Goal: Task Accomplishment & Management: Complete application form

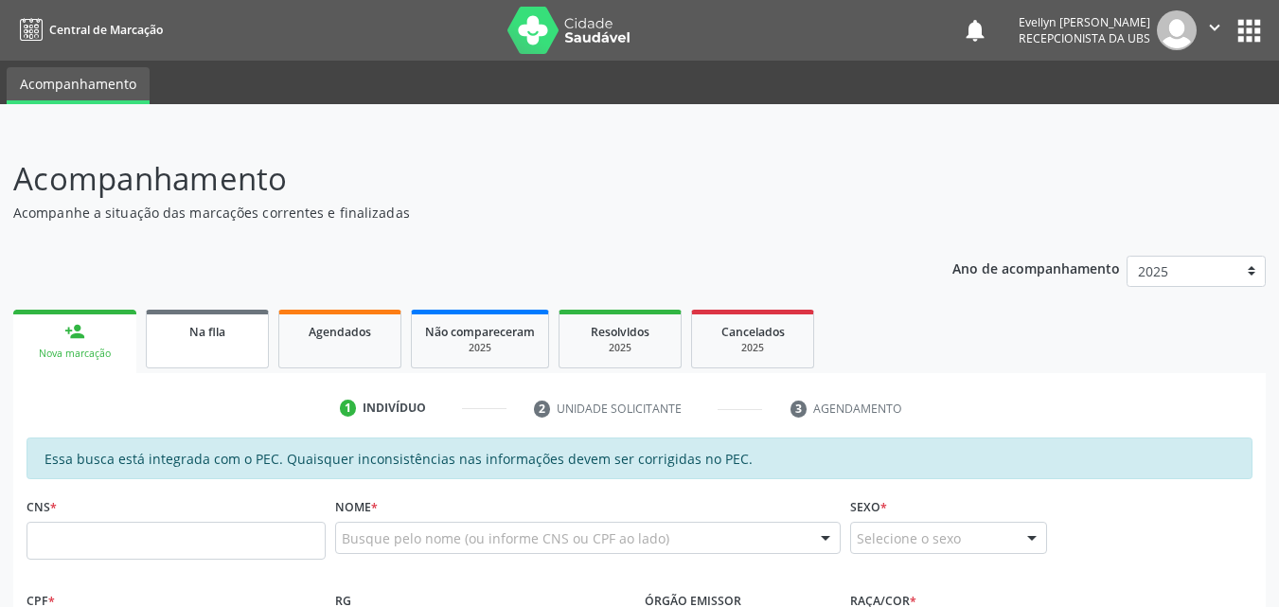
click at [247, 341] on link "Na fila" at bounding box center [207, 339] width 123 height 59
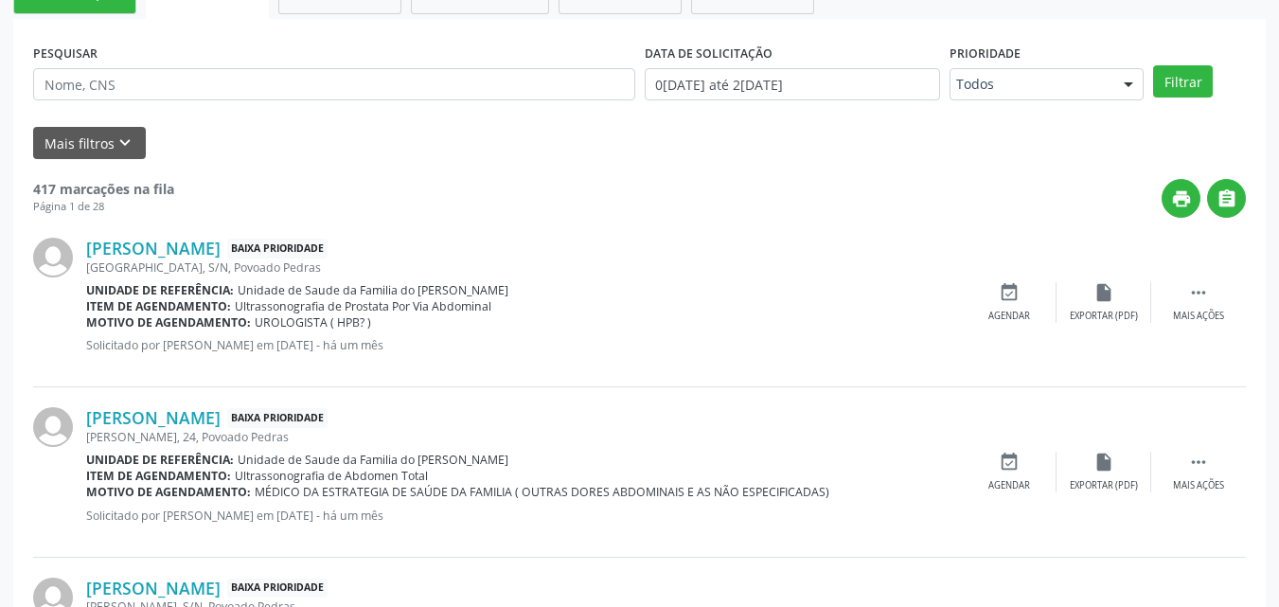
scroll to position [327, 0]
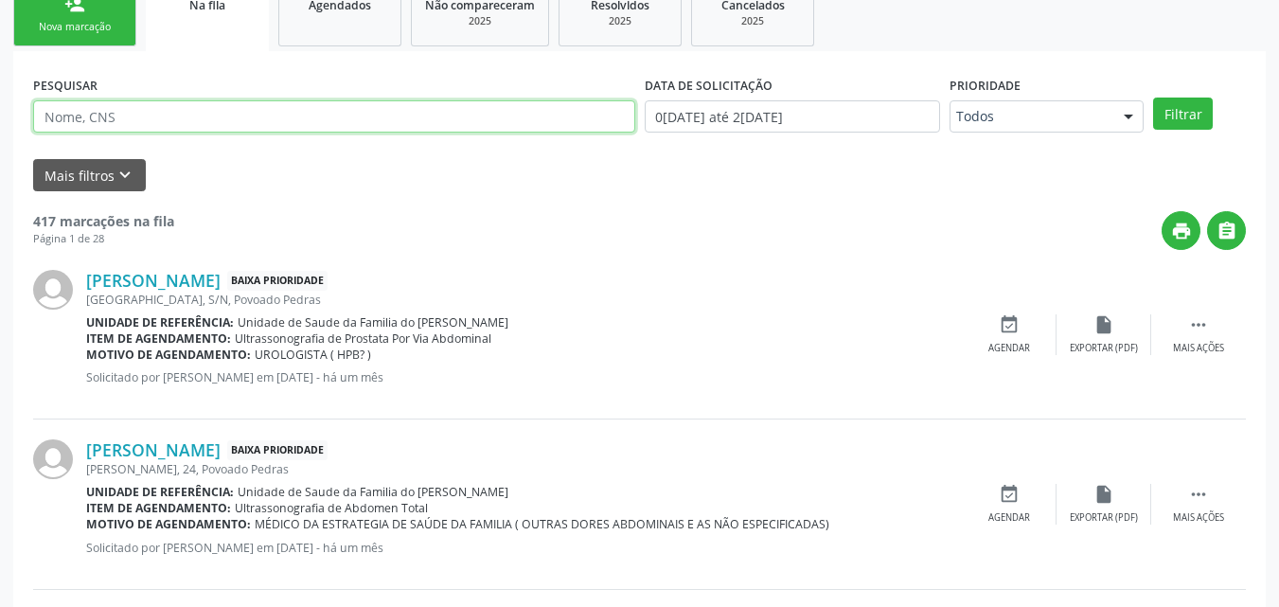
click at [541, 107] on input "text" at bounding box center [334, 116] width 602 height 32
paste input "705004083413757"
type input "705004083413757"
click at [1153, 98] on button "Filtrar" at bounding box center [1183, 114] width 60 height 32
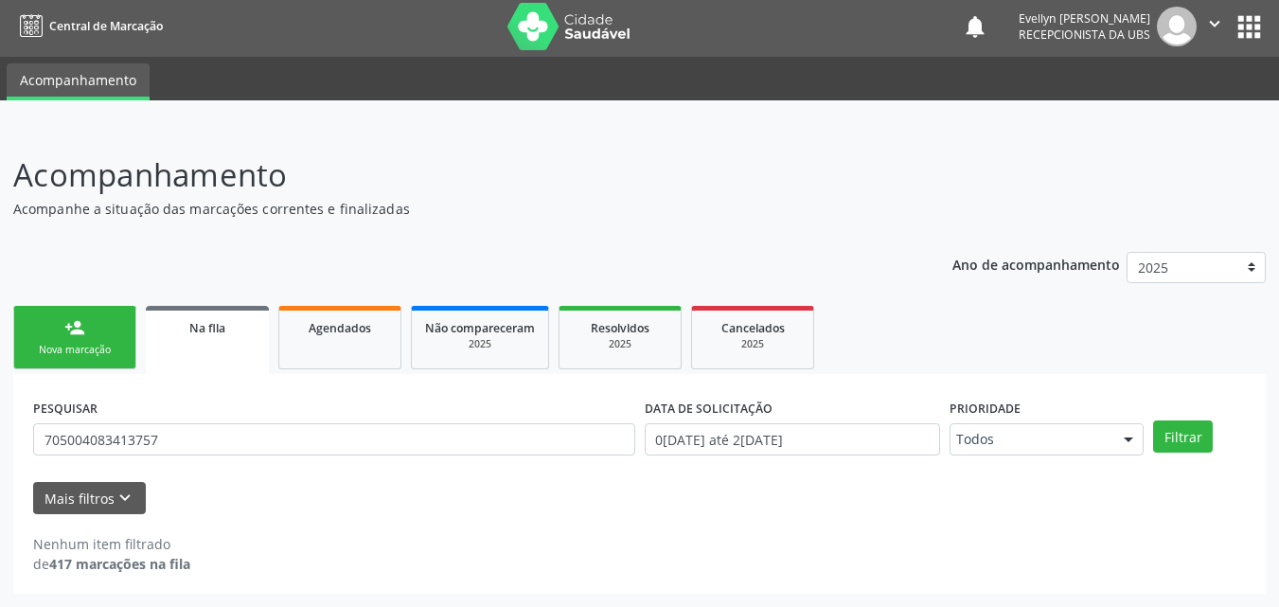
scroll to position [4, 0]
click at [88, 340] on link "person_add Nova marcação" at bounding box center [74, 337] width 123 height 63
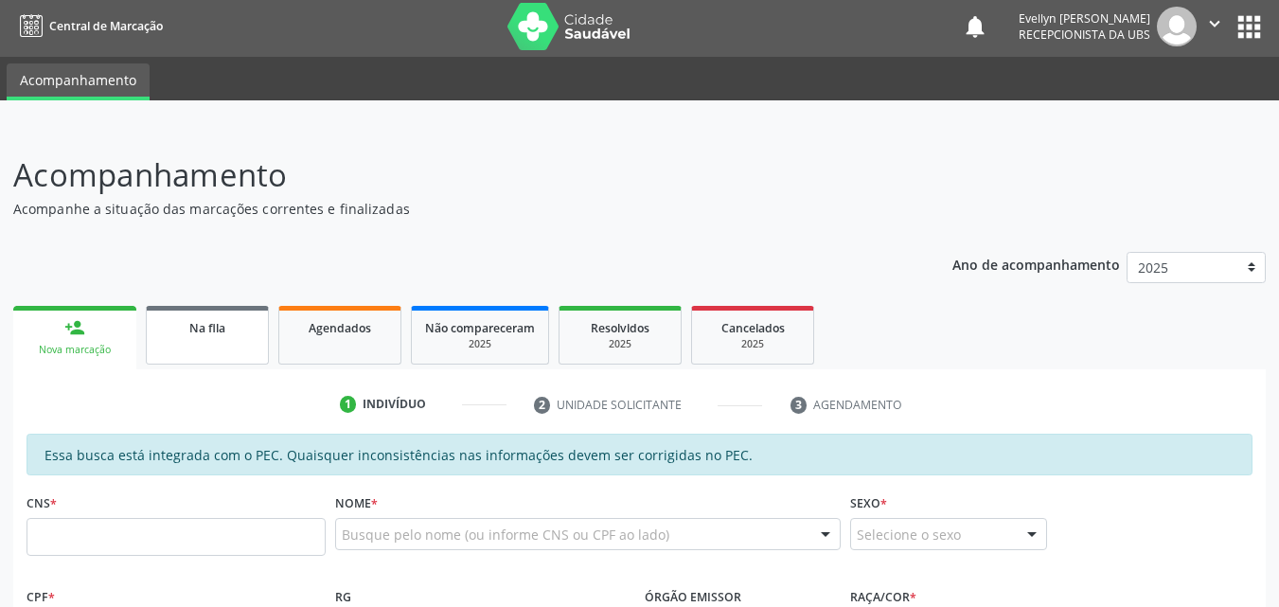
click at [203, 328] on span "Na fila" at bounding box center [207, 328] width 36 height 16
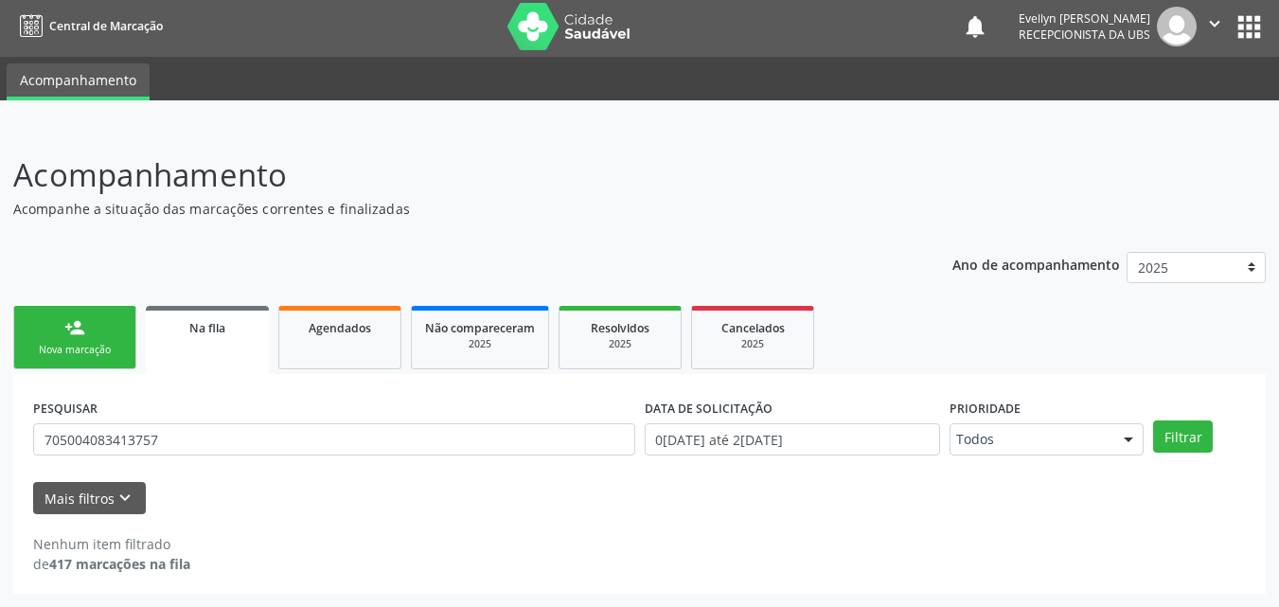
click at [92, 348] on div "Nova marcação" at bounding box center [74, 350] width 95 height 14
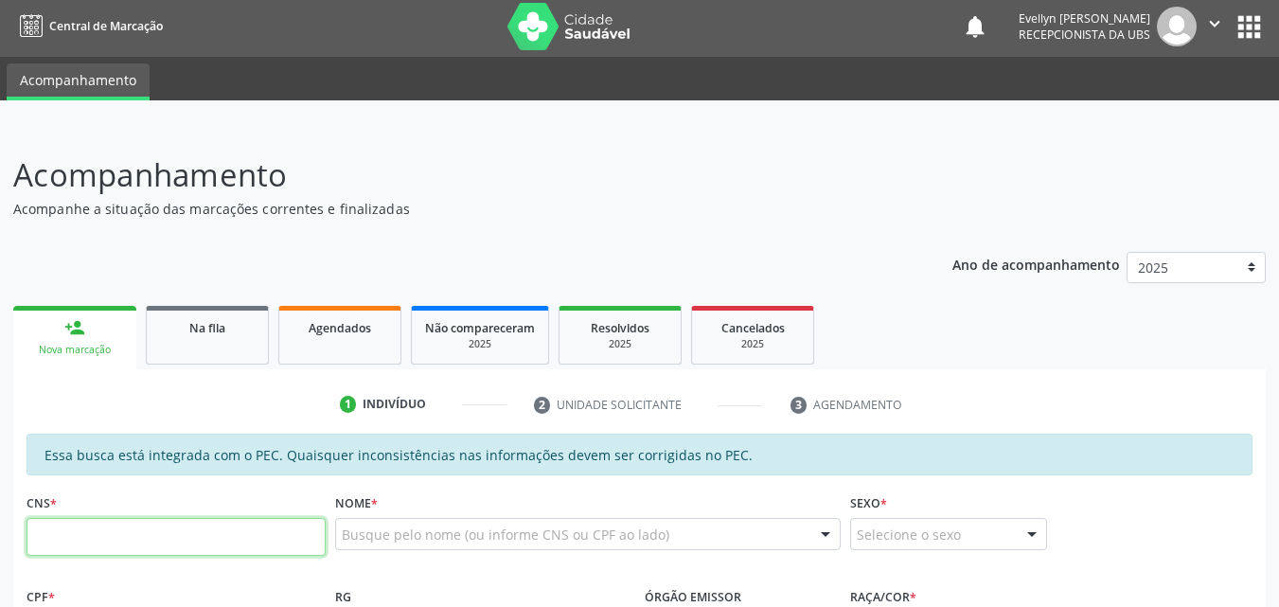
click at [285, 529] on input "text" at bounding box center [176, 537] width 299 height 38
type input "702 9065 5959 4079"
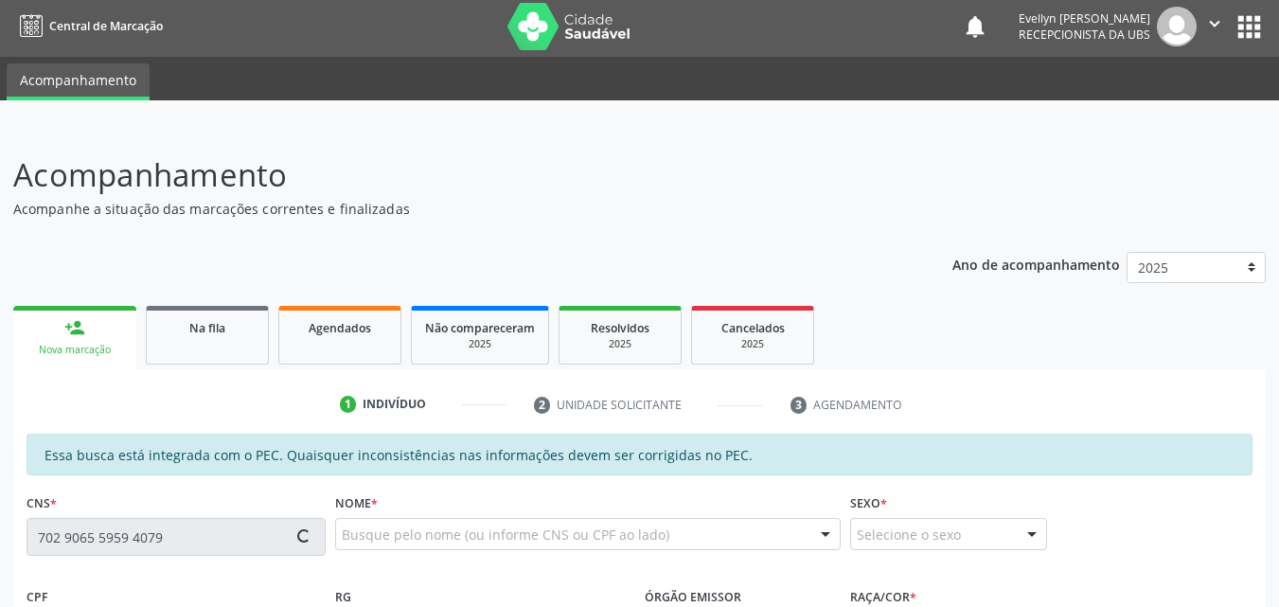
type input "070.434.614-13"
type input "[DATE]"
type input "[PERSON_NAME]"
type input "[PHONE_NUMBER]"
type input "S/N"
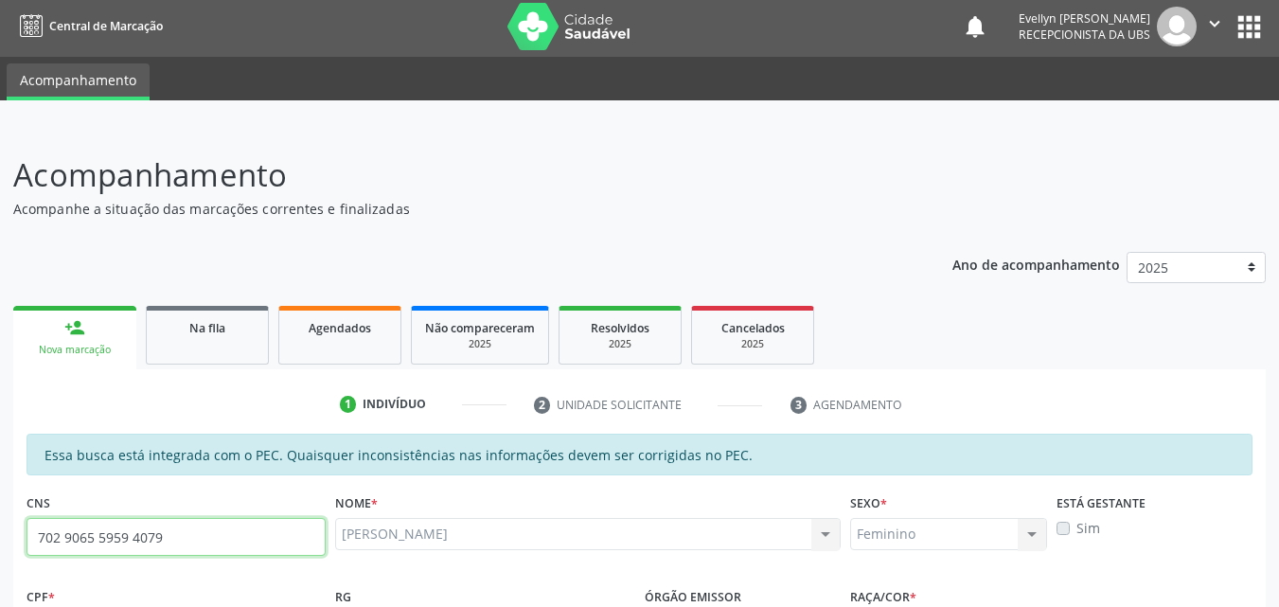
click at [285, 529] on input "702 9065 5959 4079" at bounding box center [176, 537] width 299 height 38
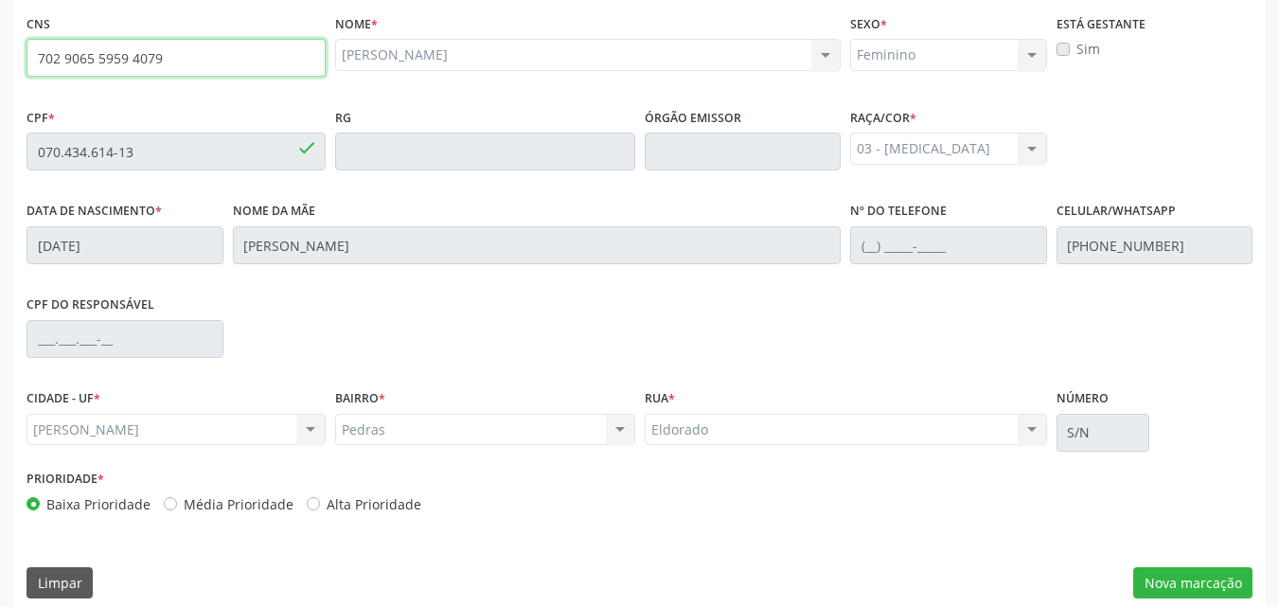
scroll to position [501, 0]
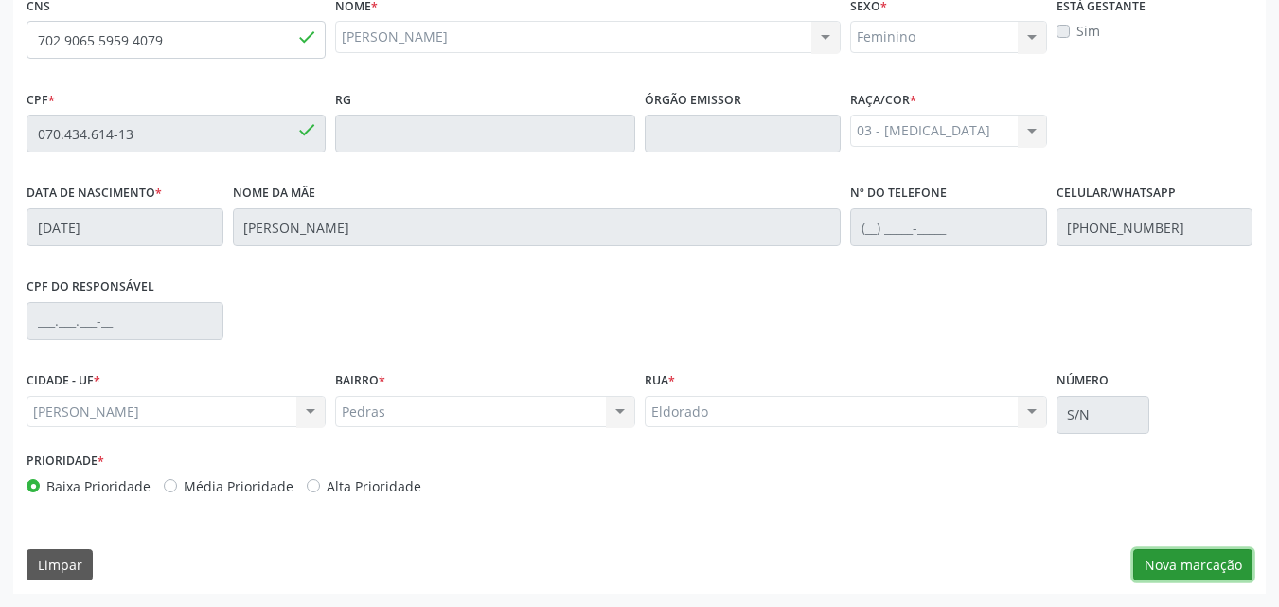
click at [1216, 561] on button "Nova marcação" at bounding box center [1192, 565] width 119 height 32
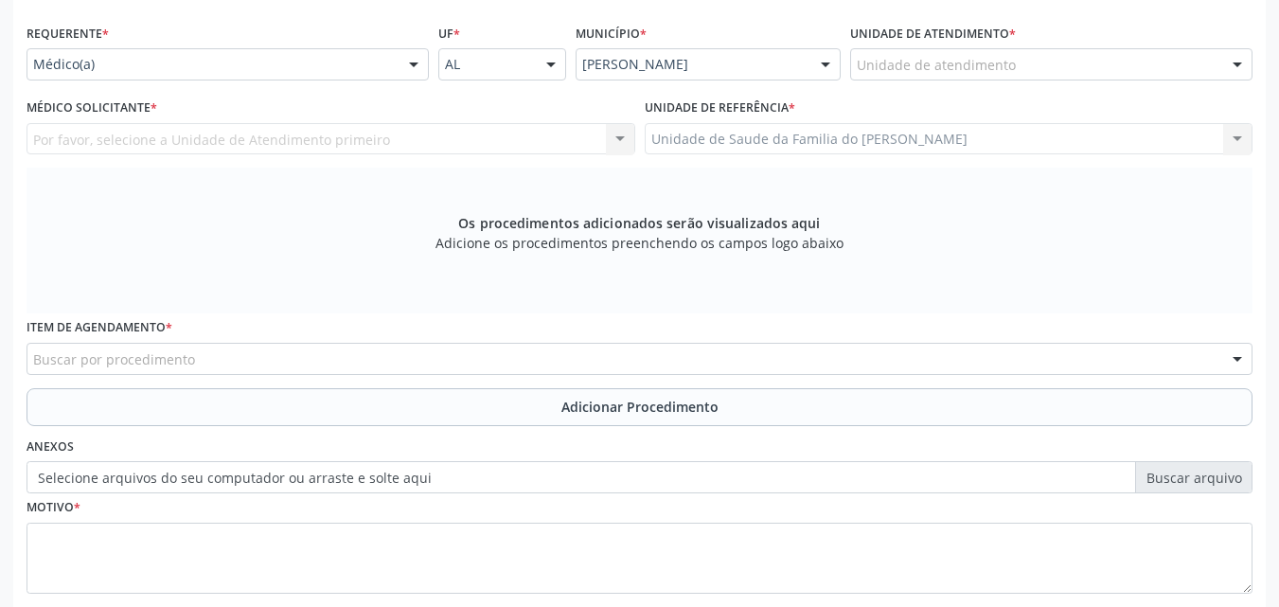
scroll to position [413, 0]
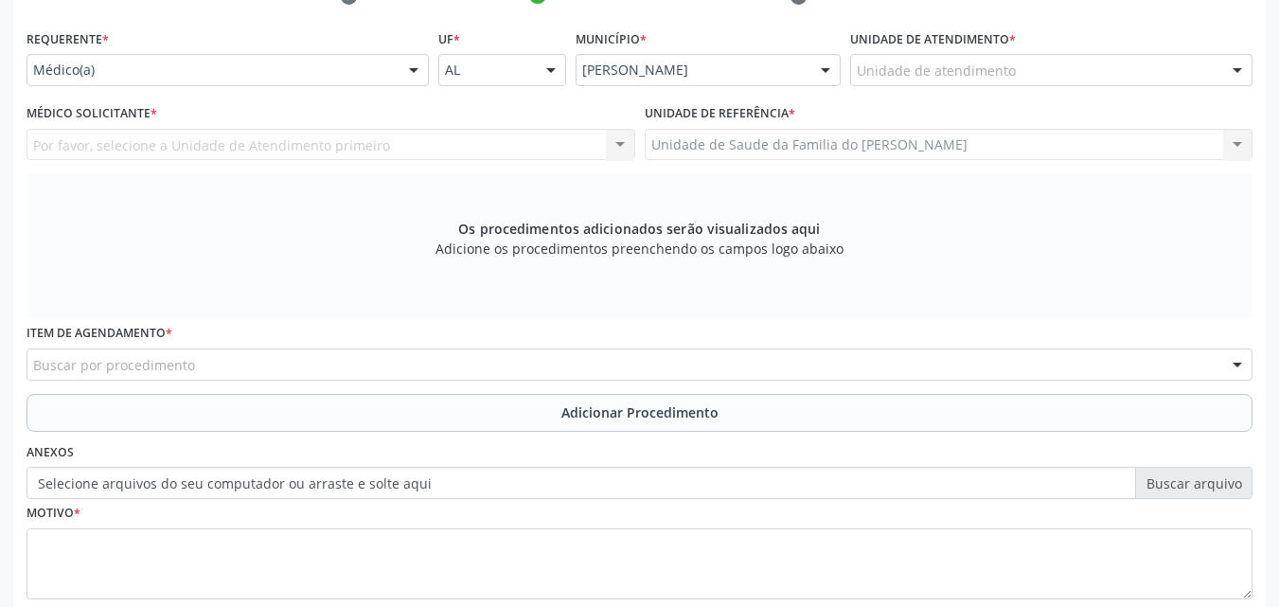
click at [1096, 63] on div "Unidade de atendimento" at bounding box center [1051, 70] width 402 height 32
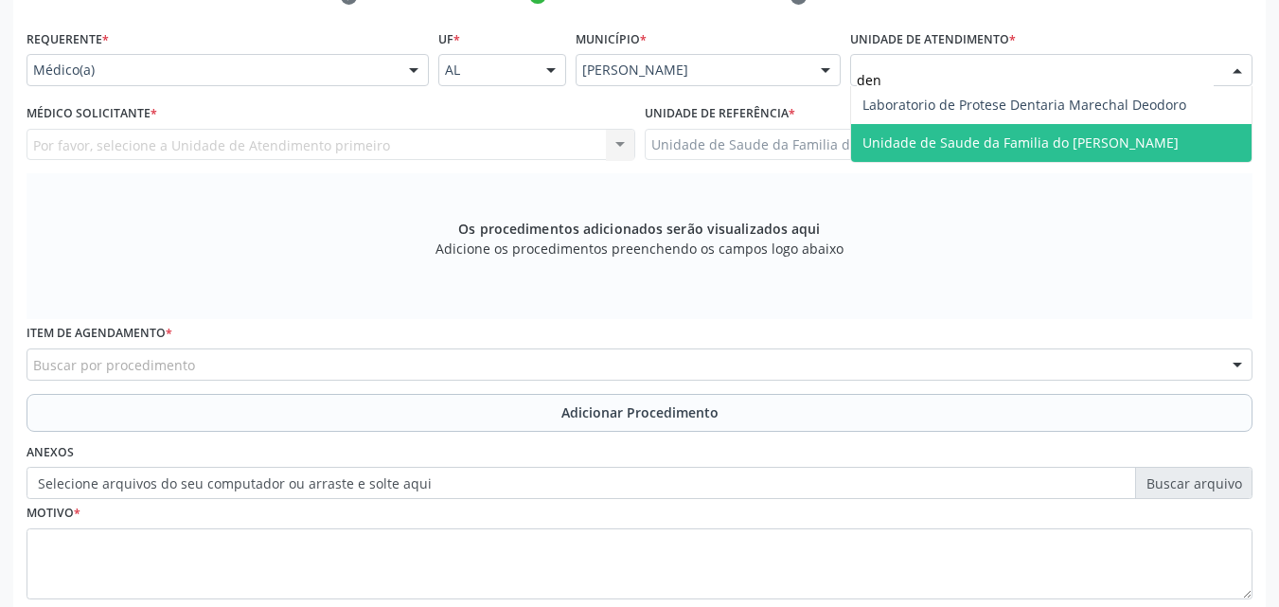
type input "deni"
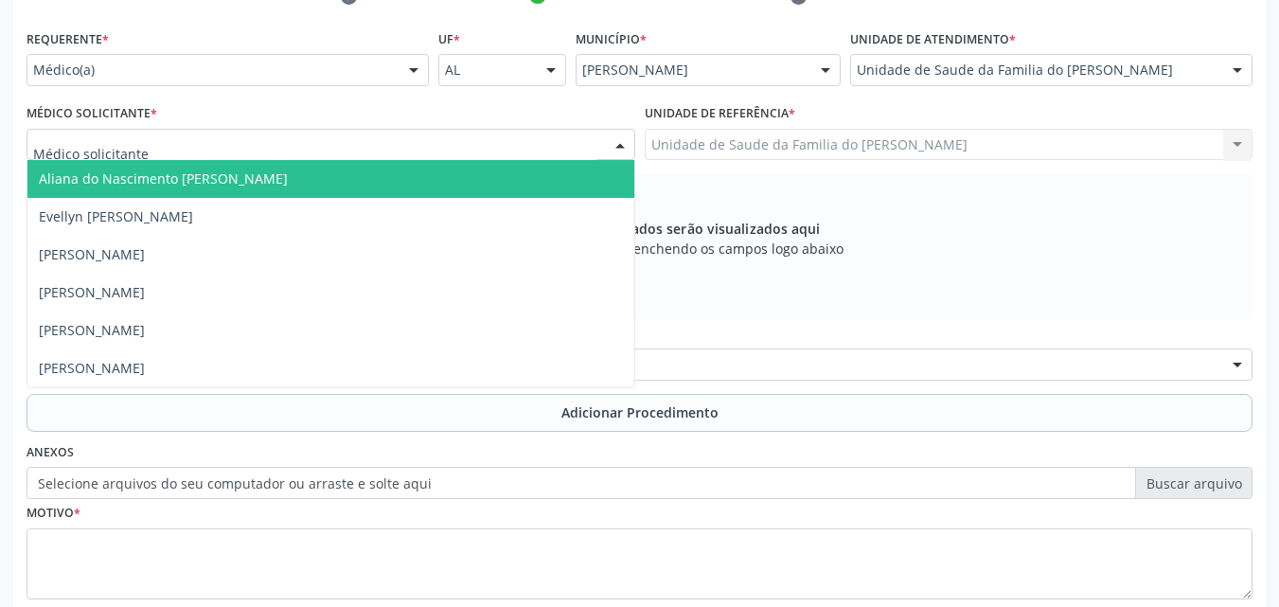
click at [516, 145] on div at bounding box center [331, 145] width 609 height 32
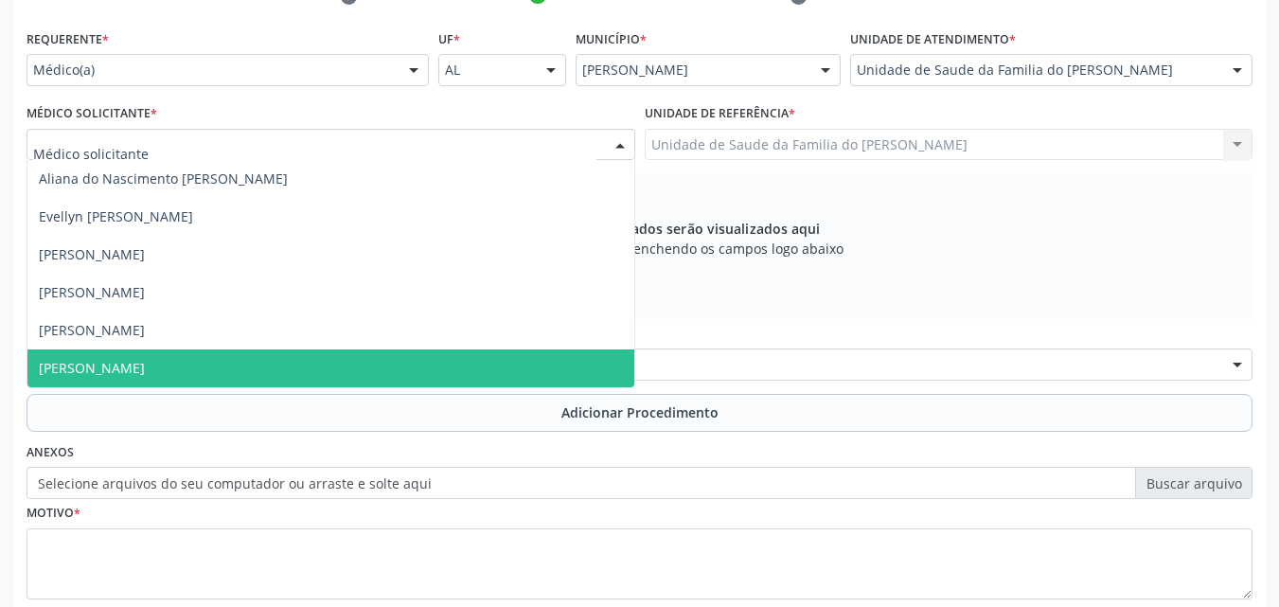
click at [431, 363] on span "[PERSON_NAME]" at bounding box center [330, 368] width 607 height 38
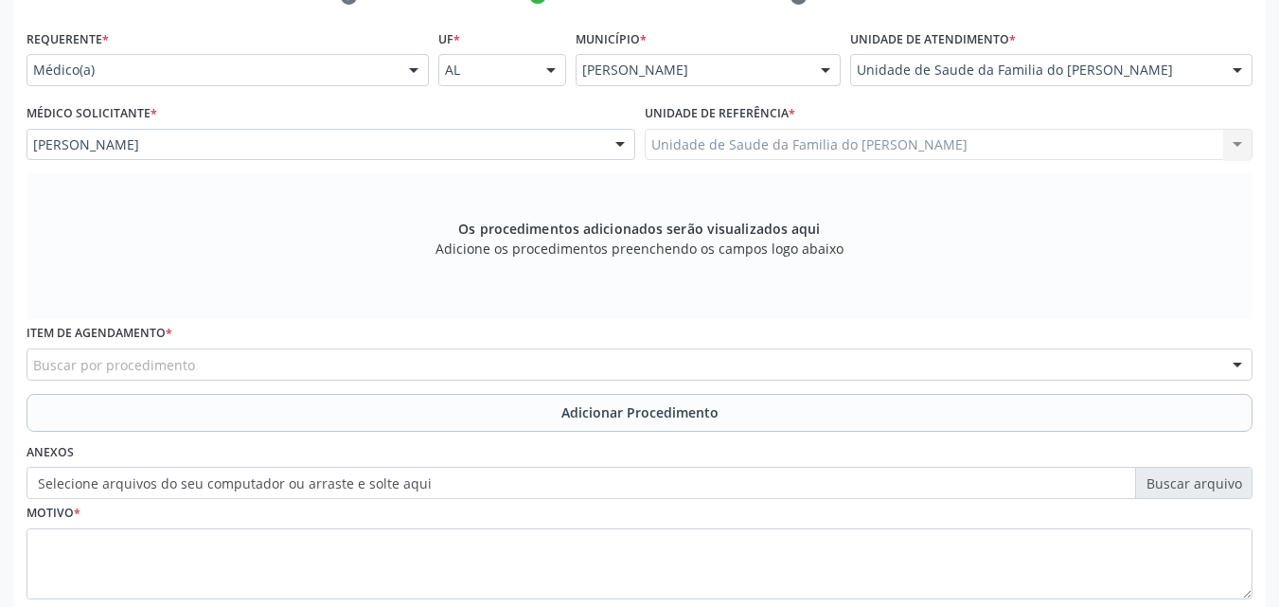
click at [438, 380] on div "Buscar por procedimento" at bounding box center [640, 364] width 1226 height 32
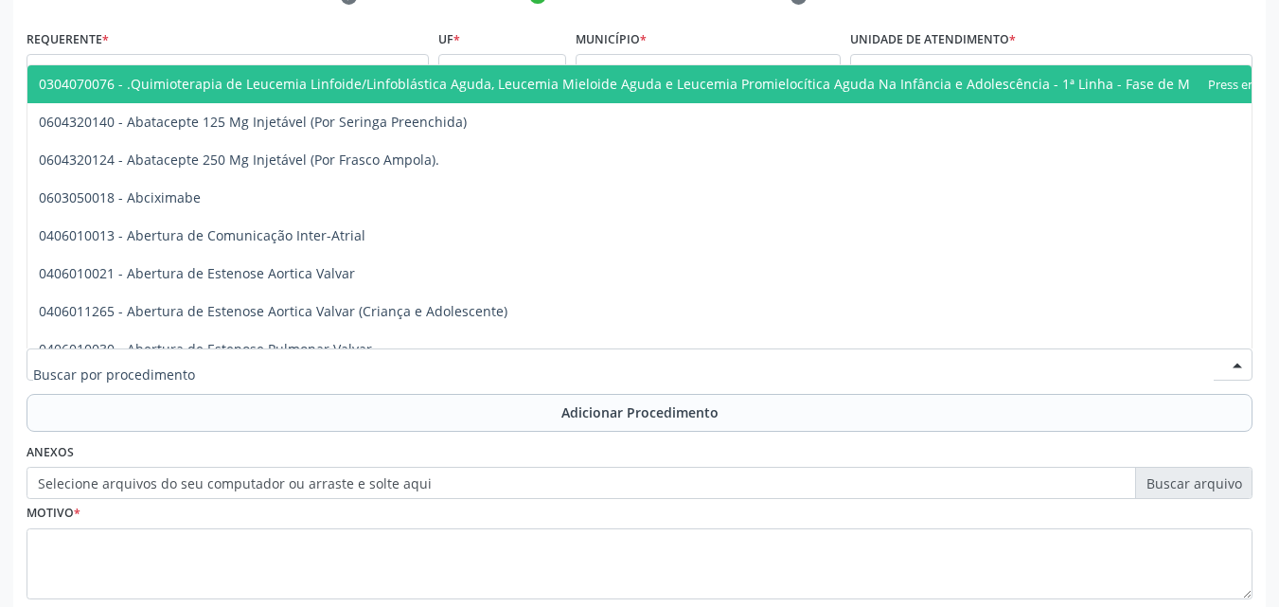
type input "u"
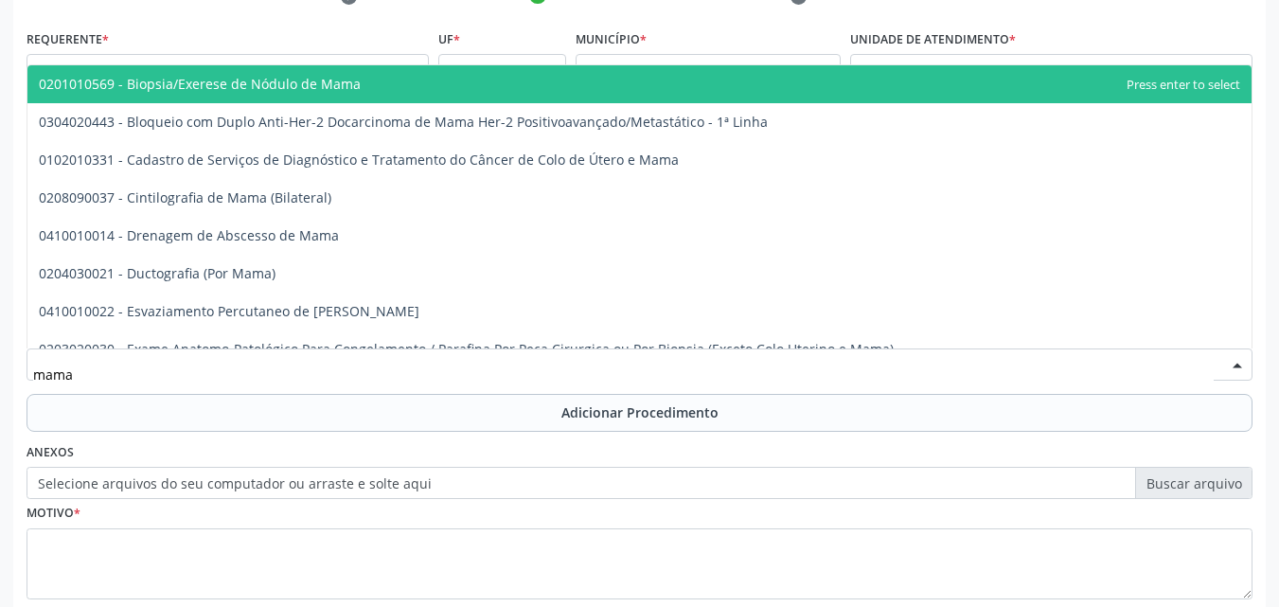
type input "mamar"
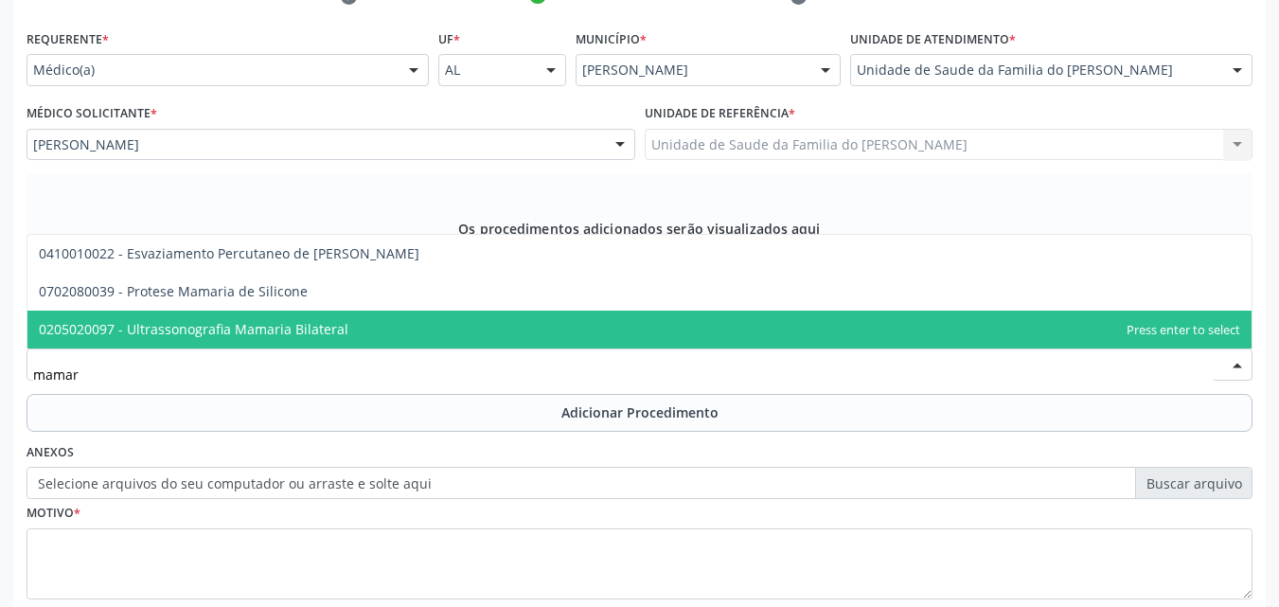
click at [452, 323] on span "0205020097 - Ultrassonografia Mamaria Bilateral" at bounding box center [639, 330] width 1224 height 38
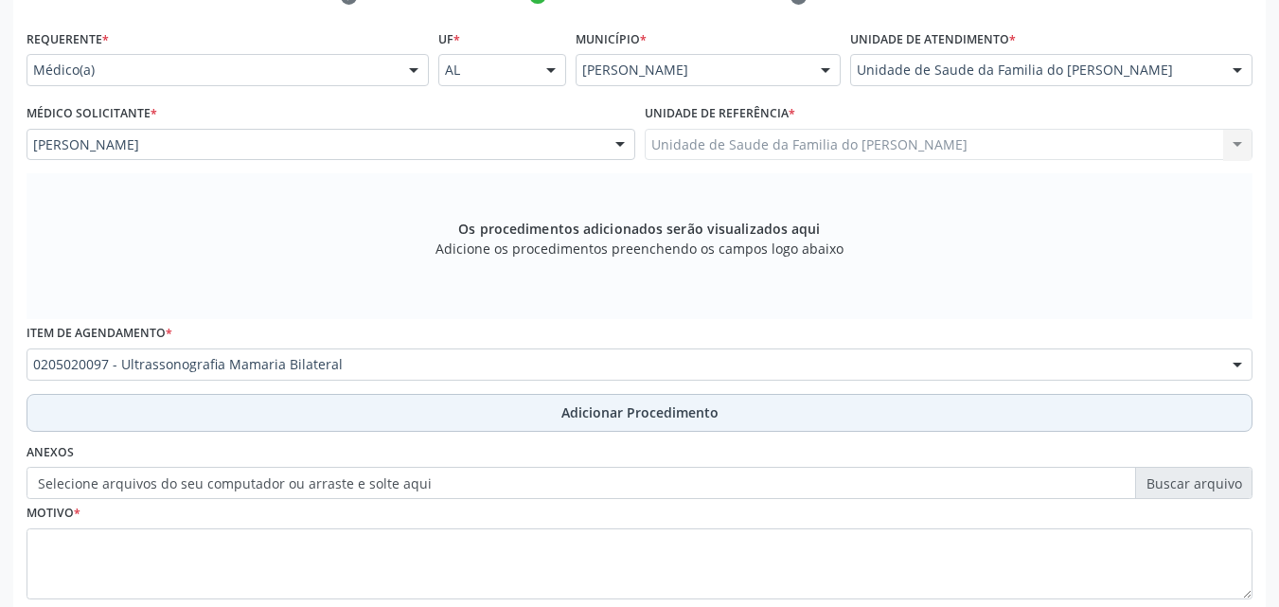
click at [451, 408] on button "Adicionar Procedimento" at bounding box center [640, 413] width 1226 height 38
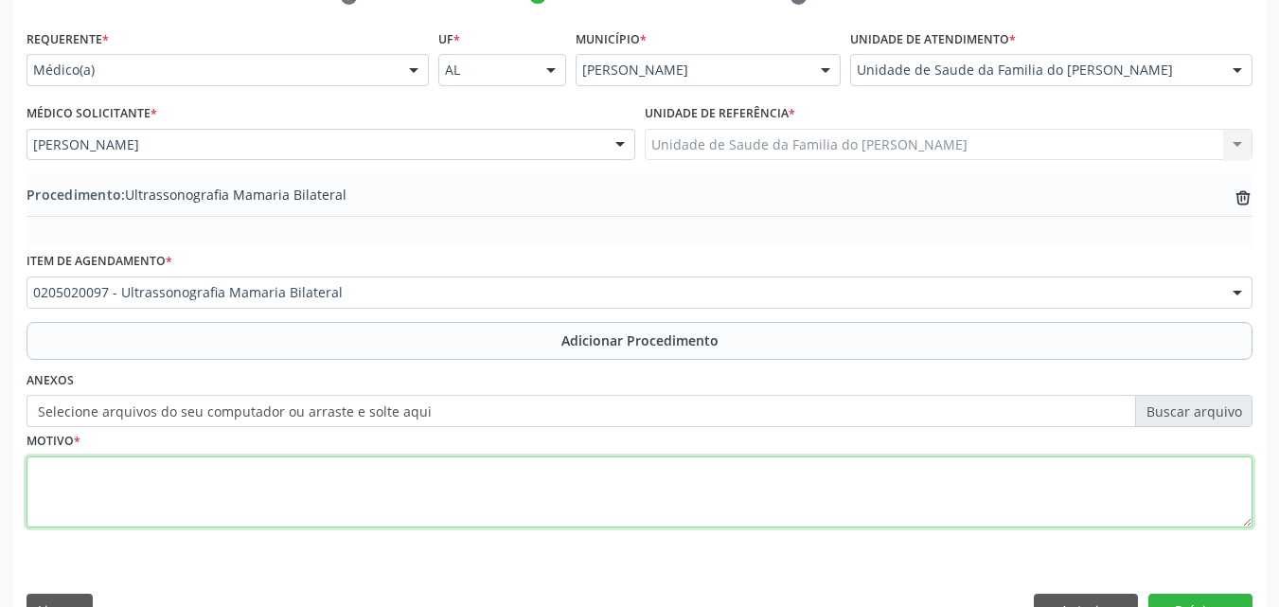
click at [454, 490] on textarea at bounding box center [640, 492] width 1226 height 72
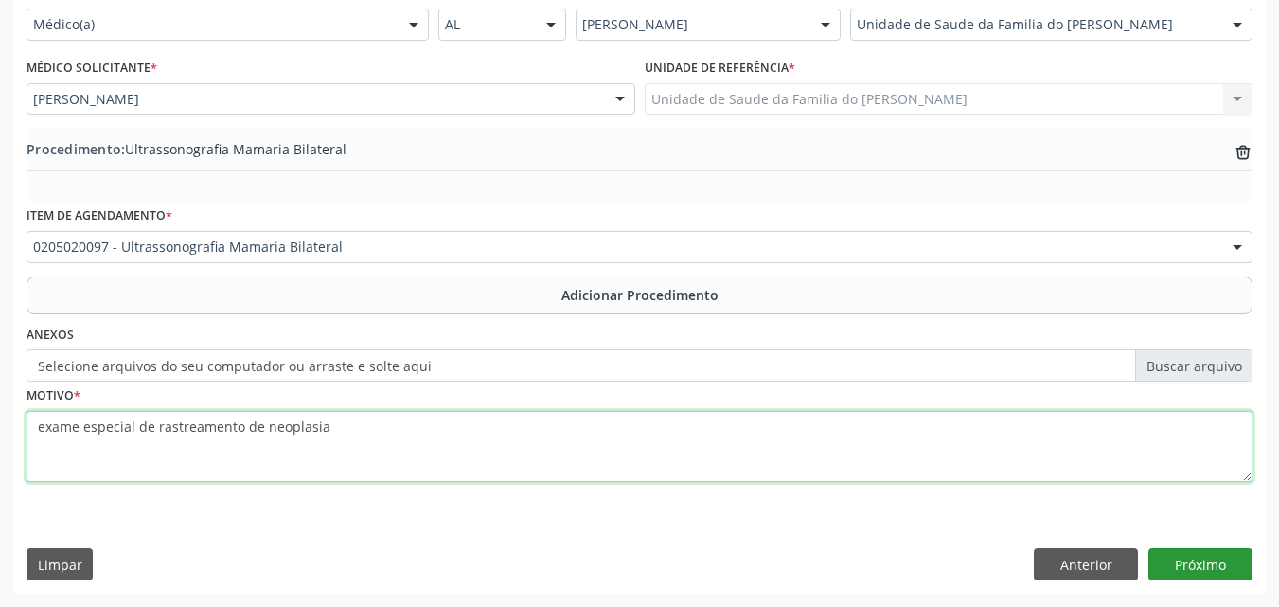
type textarea "exame especial de rastreamento de neoplasia"
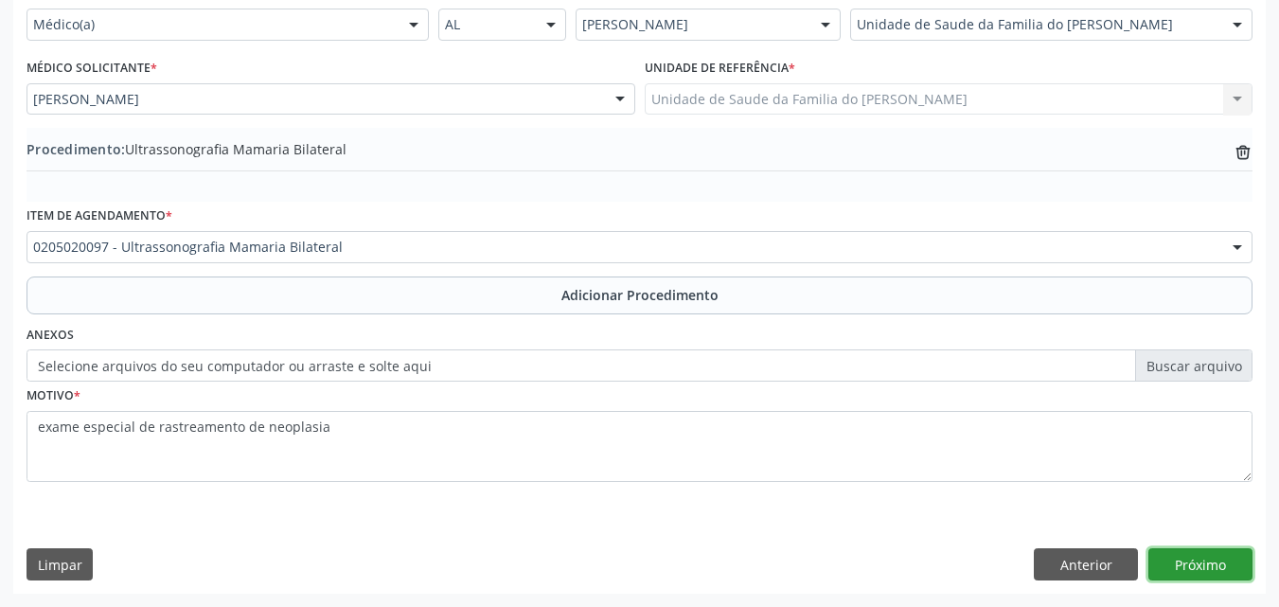
click at [1193, 551] on button "Próximo" at bounding box center [1200, 564] width 104 height 32
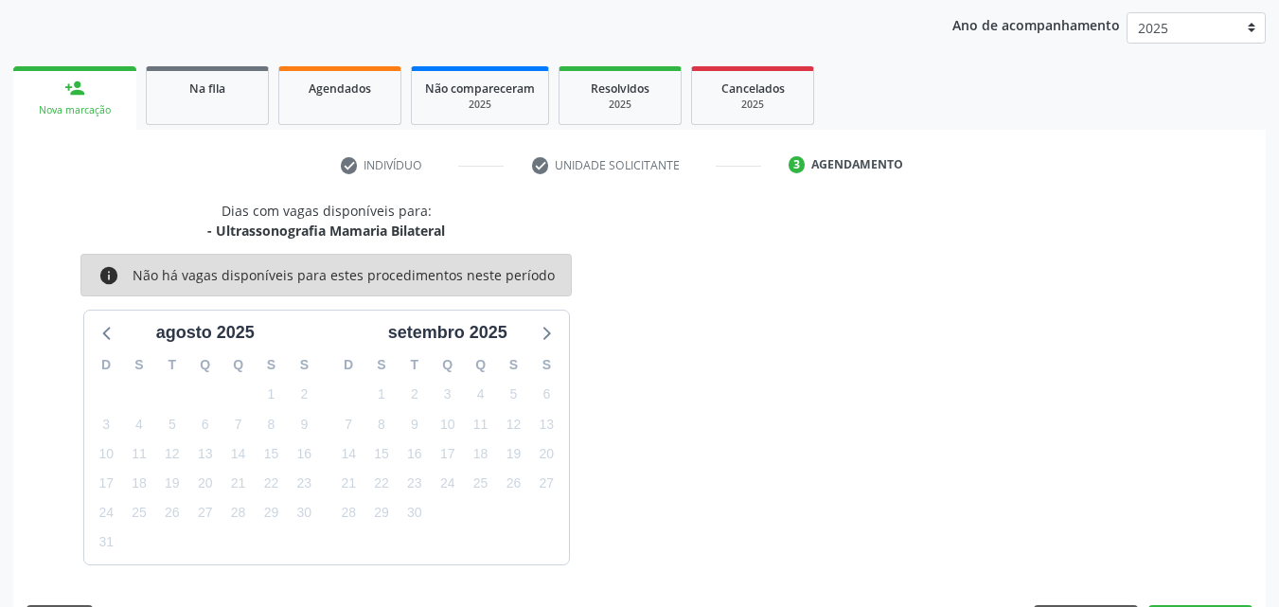
scroll to position [299, 0]
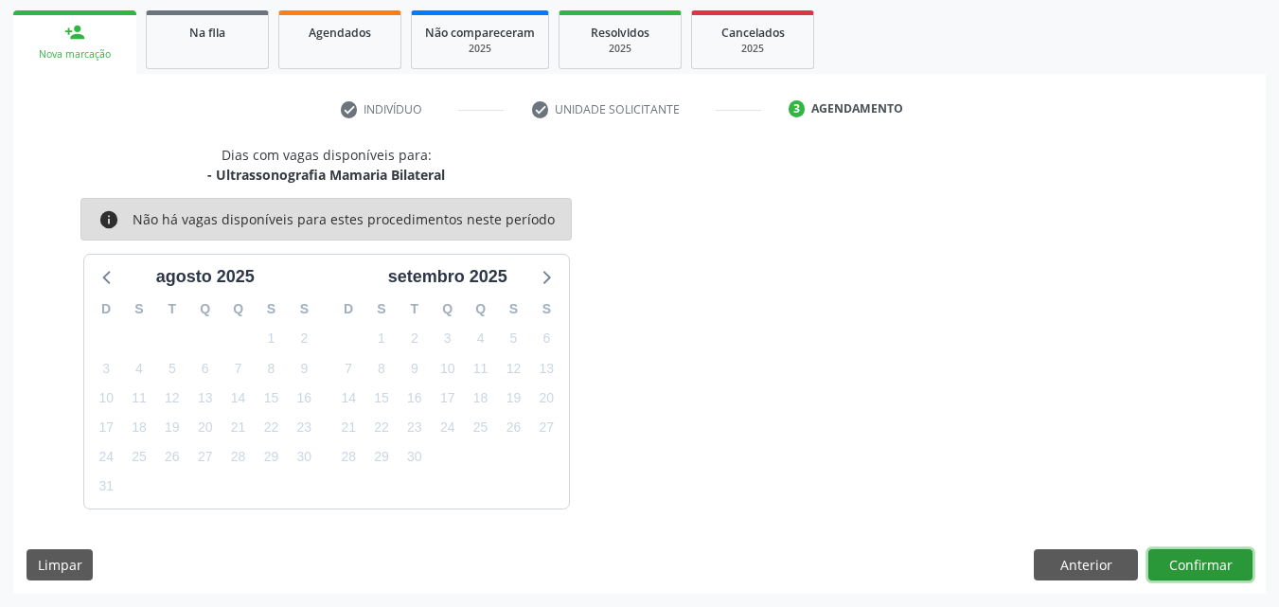
click at [1208, 566] on button "Confirmar" at bounding box center [1200, 565] width 104 height 32
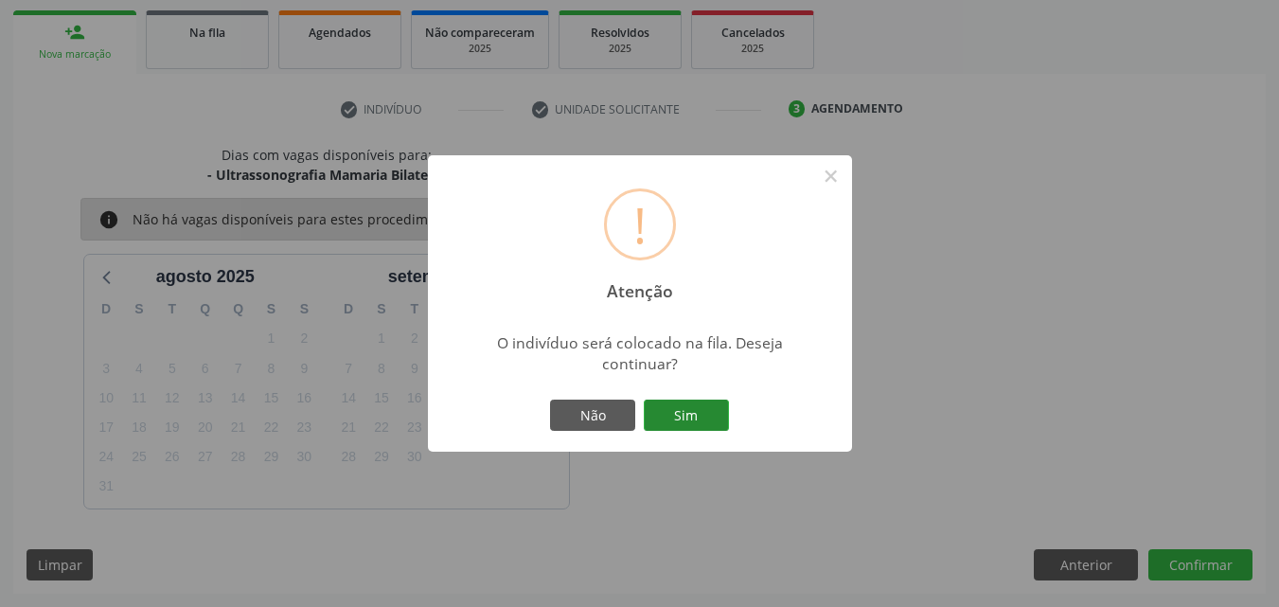
click at [722, 413] on button "Sim" at bounding box center [686, 416] width 85 height 32
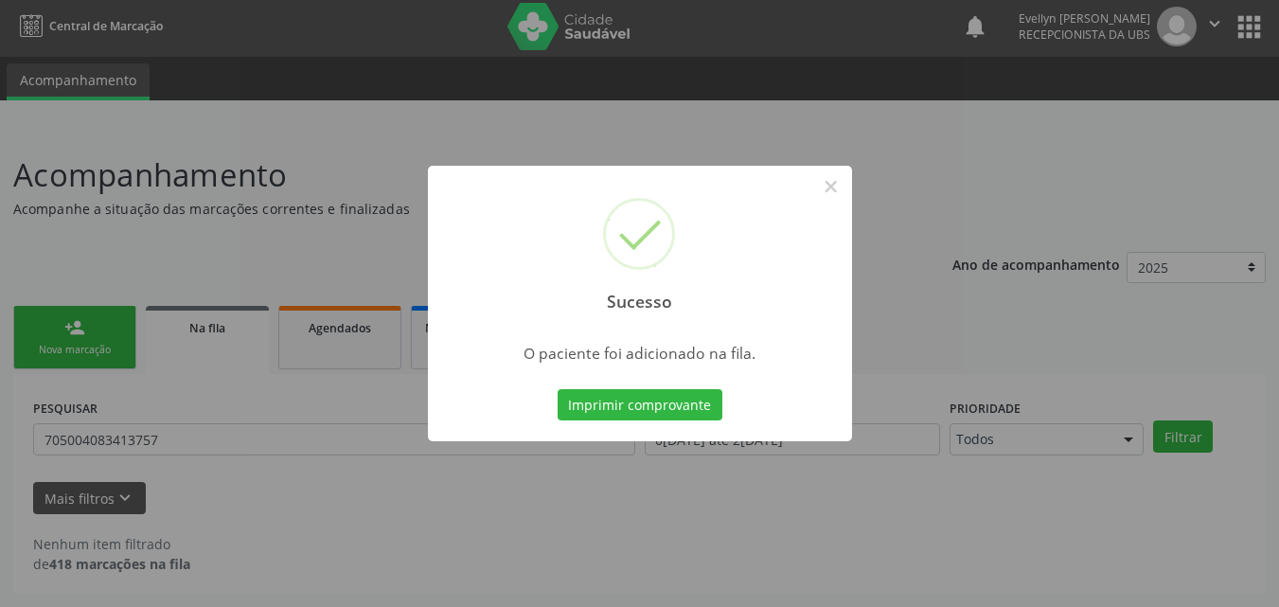
scroll to position [4, 0]
click at [830, 189] on button "×" at bounding box center [831, 186] width 32 height 32
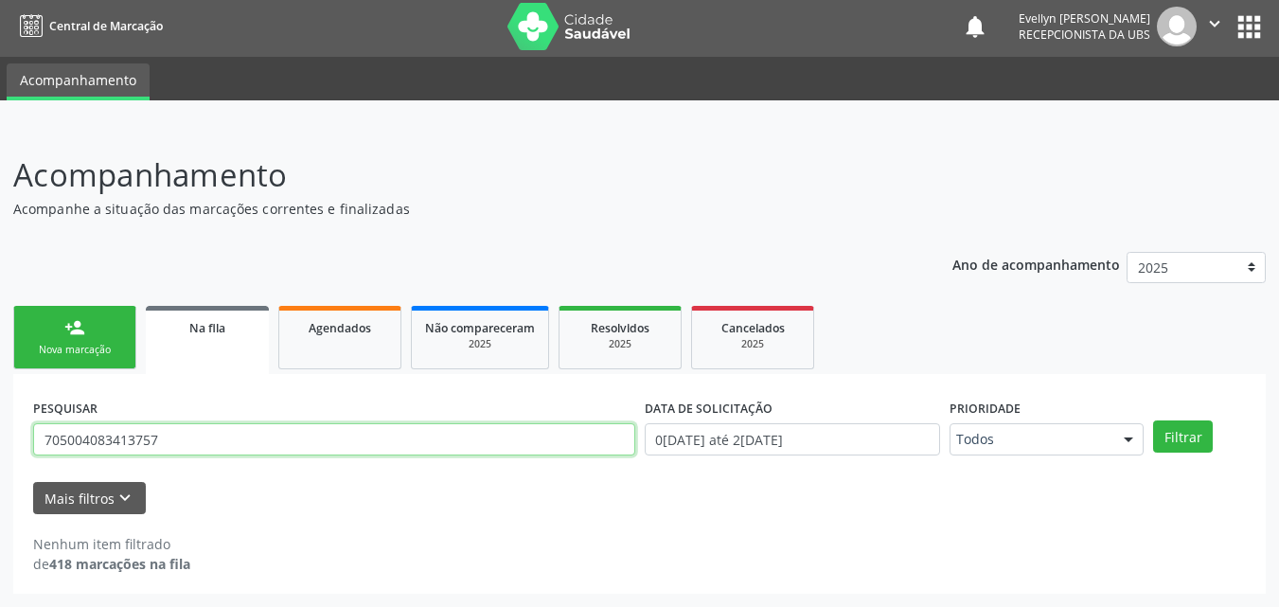
click at [190, 430] on input "705004083413757" at bounding box center [334, 439] width 602 height 32
type input "[MEDICAL_DATA]"
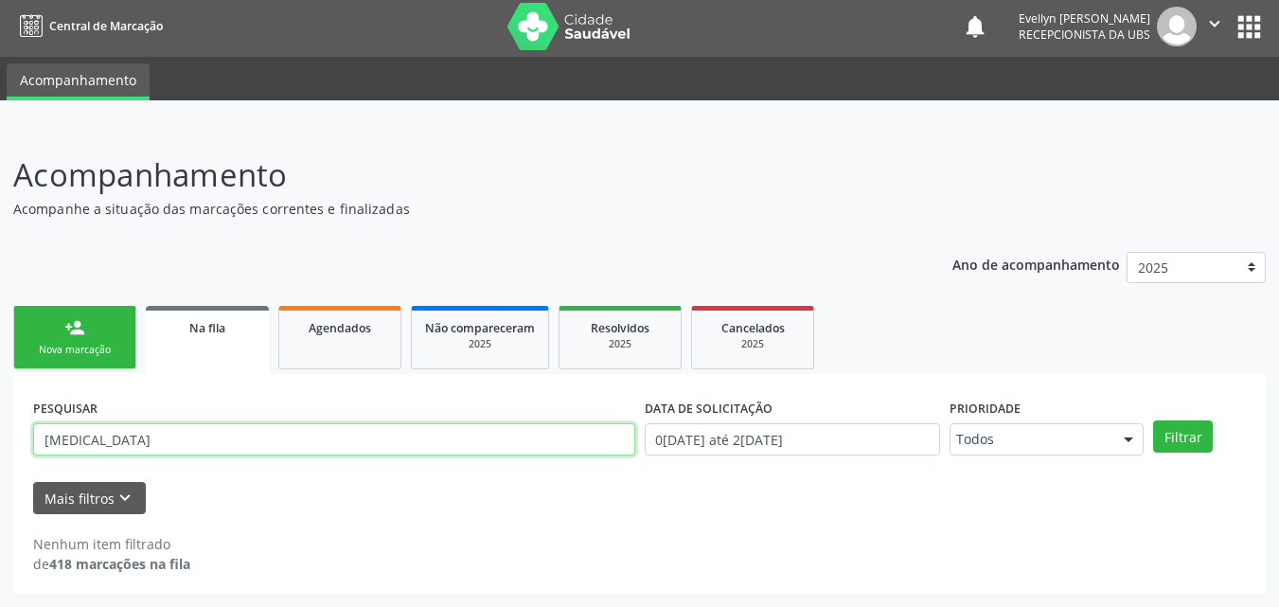
click at [1153, 420] on button "Filtrar" at bounding box center [1183, 436] width 60 height 32
